Goal: Navigation & Orientation: Go to known website

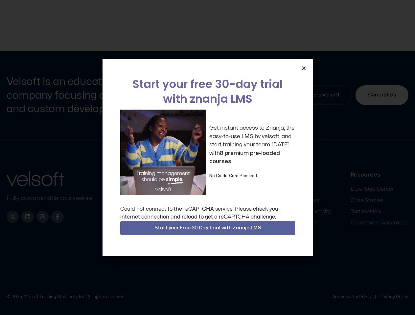
scroll to position [3034, 0]
